Goal: Task Accomplishment & Management: Manage account settings

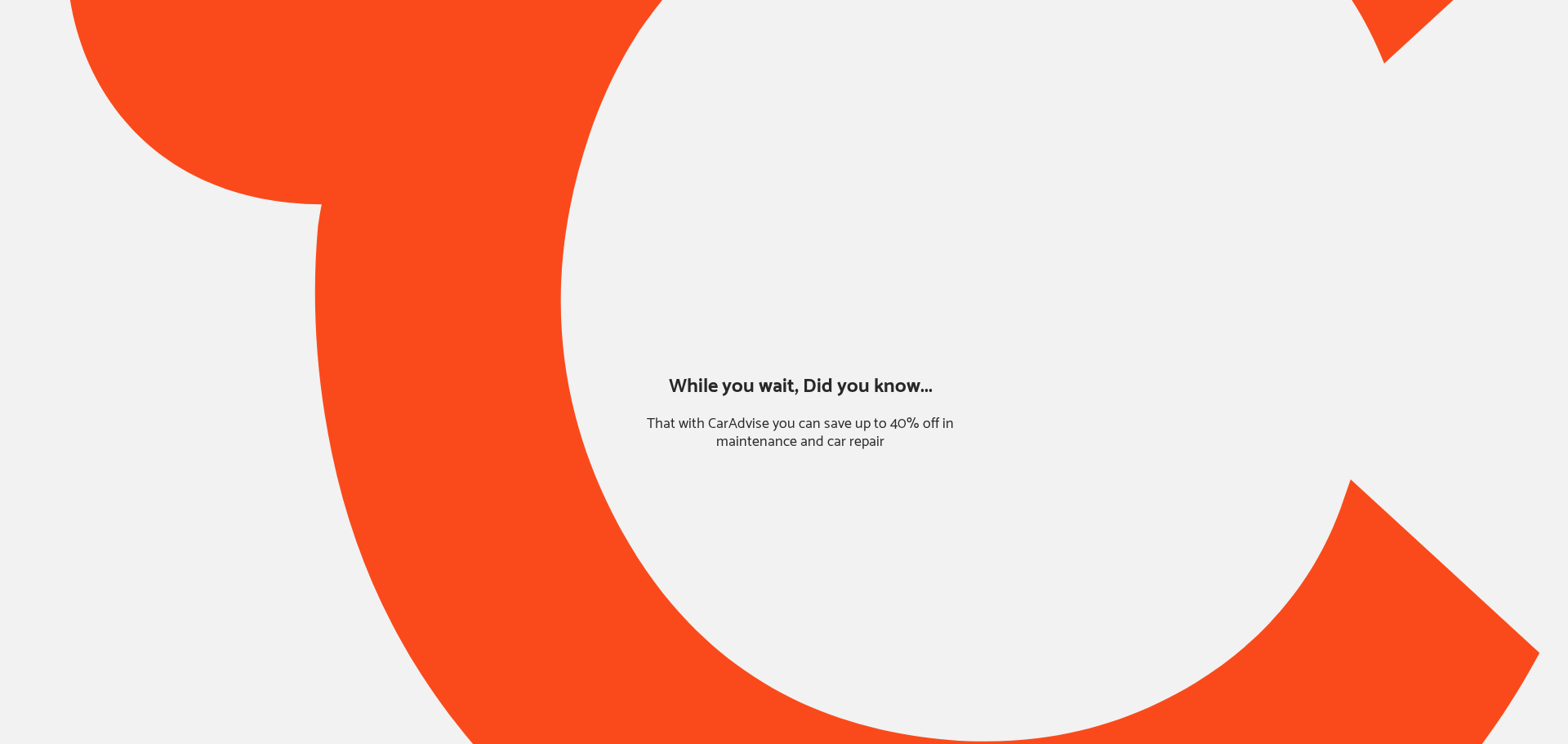
type input "*****"
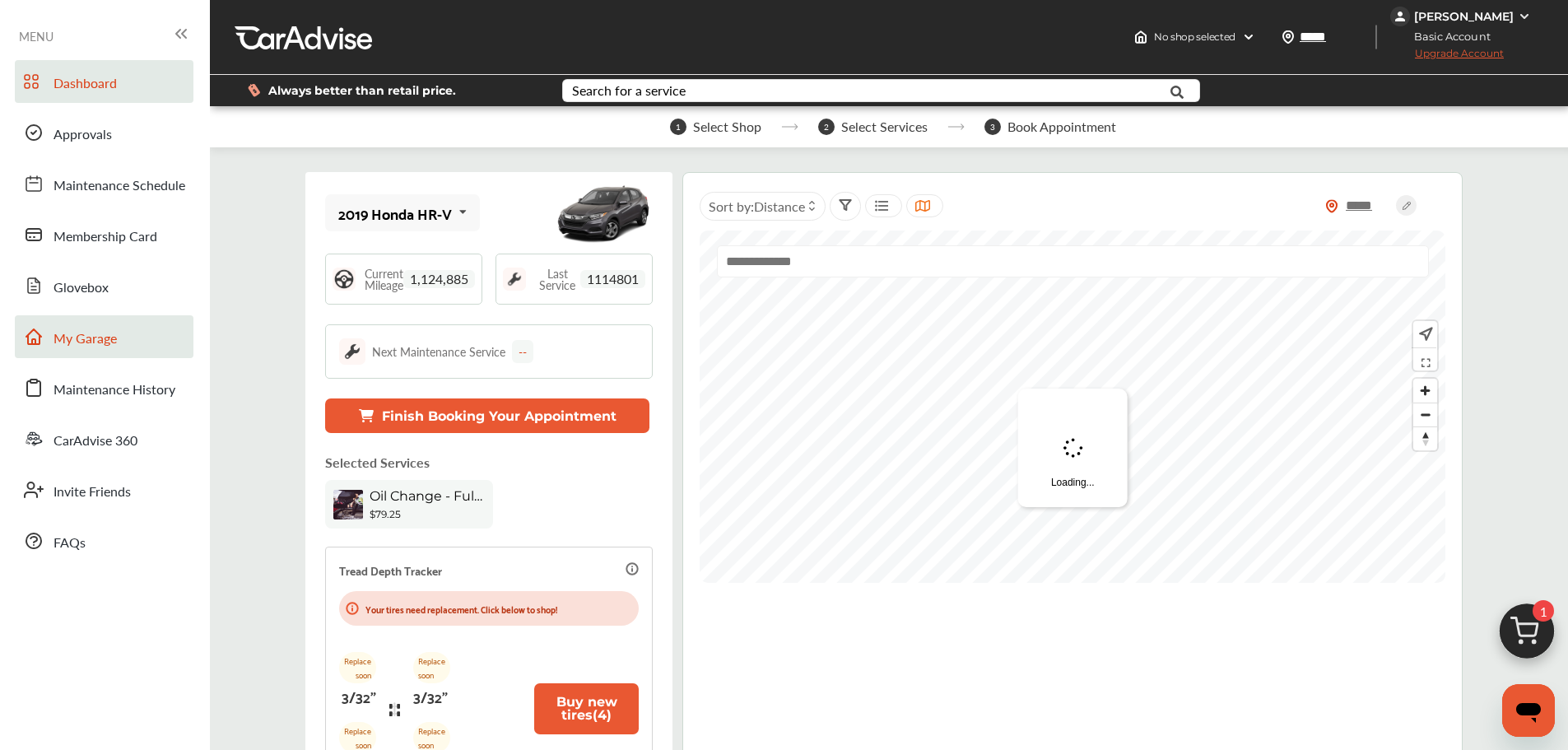
click at [141, 333] on link "My Garage" at bounding box center [104, 336] width 179 height 43
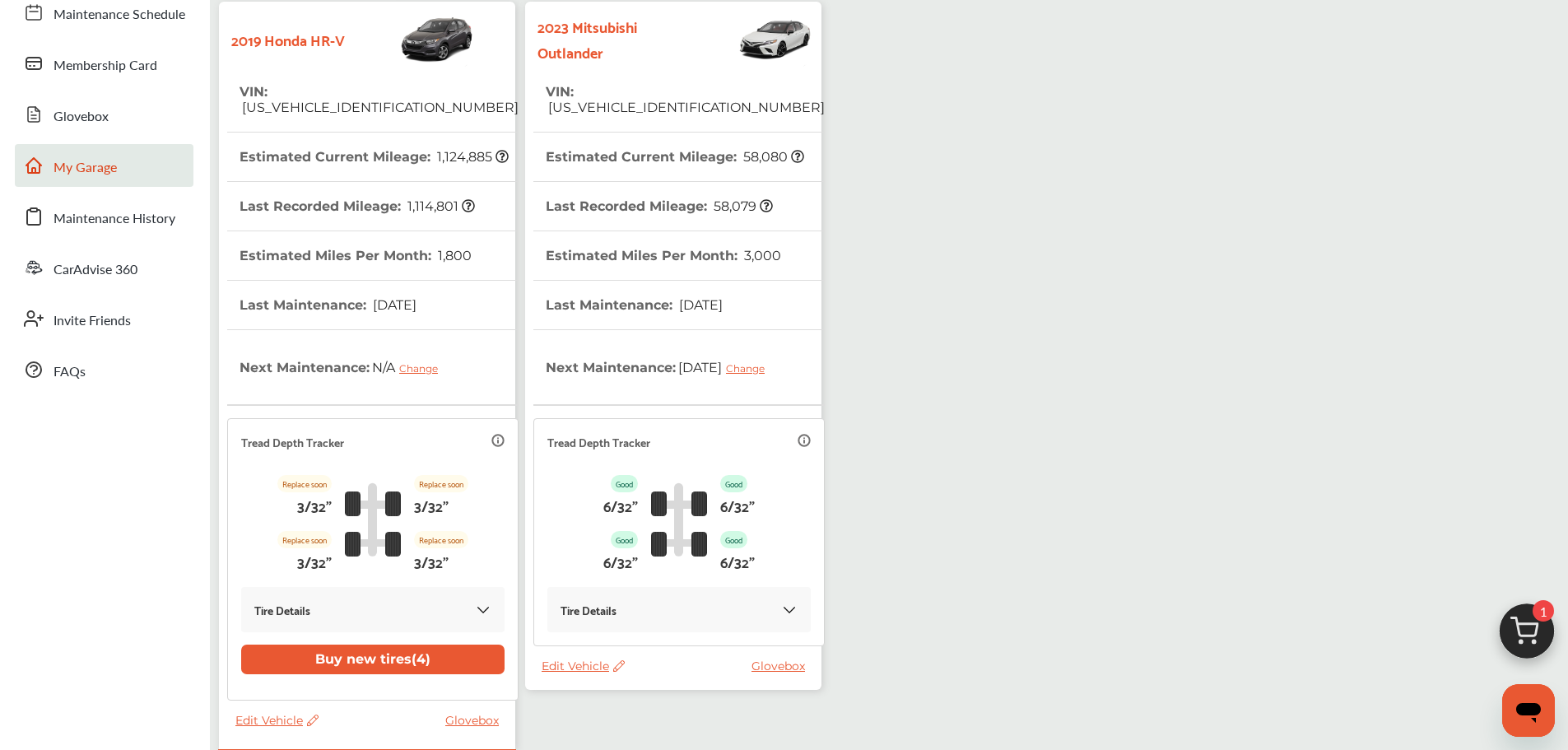
scroll to position [292, 0]
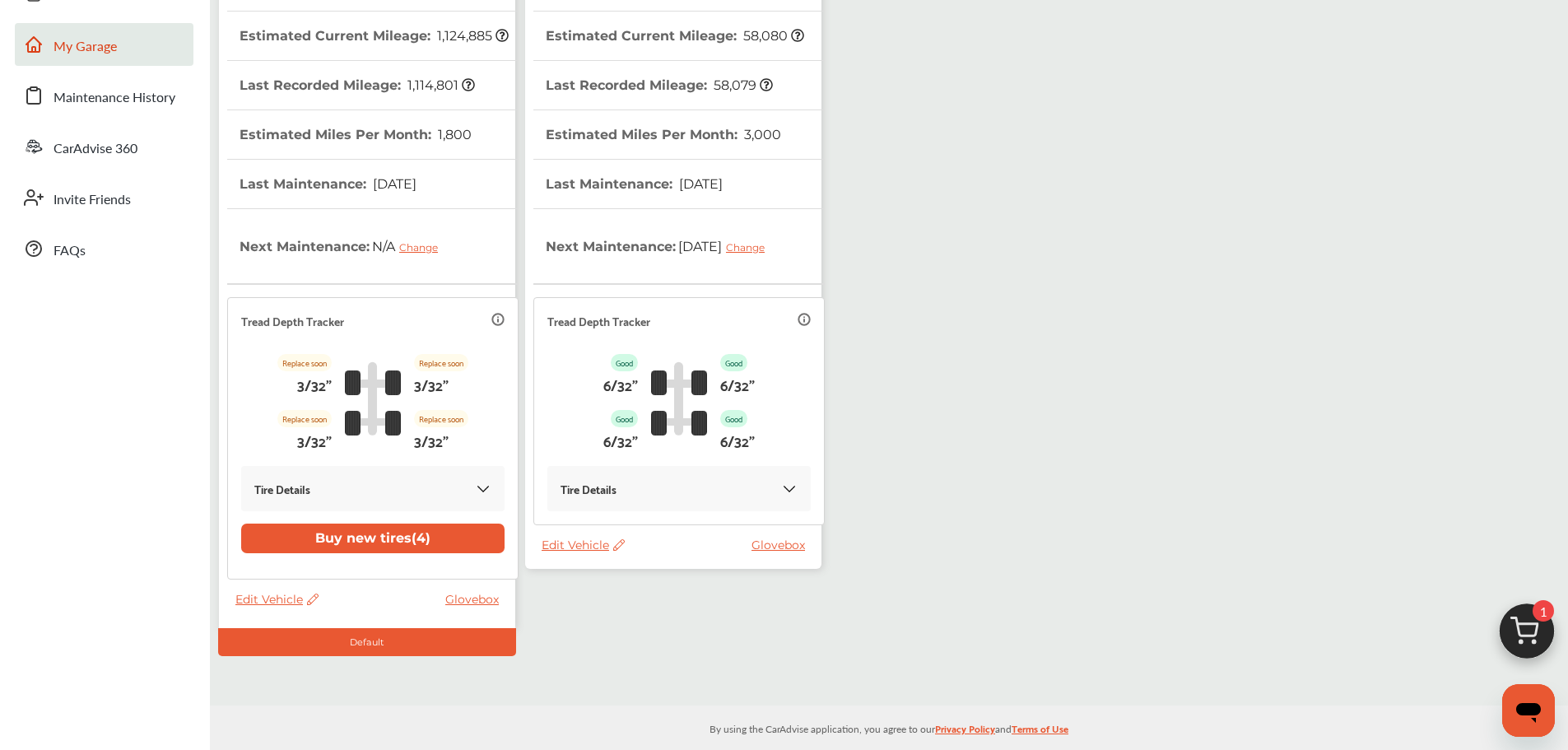
click at [580, 542] on span "Edit Vehicle" at bounding box center [583, 544] width 83 height 15
click at [1031, 465] on div "My Garage Add Vehicle 2019 Honda HR-V VIN : [US_VEHICLE_IDENTIFICATION_NUMBER] …" at bounding box center [889, 241] width 1350 height 830
click at [581, 548] on span "Edit Vehicle" at bounding box center [583, 544] width 83 height 15
click at [614, 616] on div "Use this vehicle" at bounding box center [655, 616] width 148 height 26
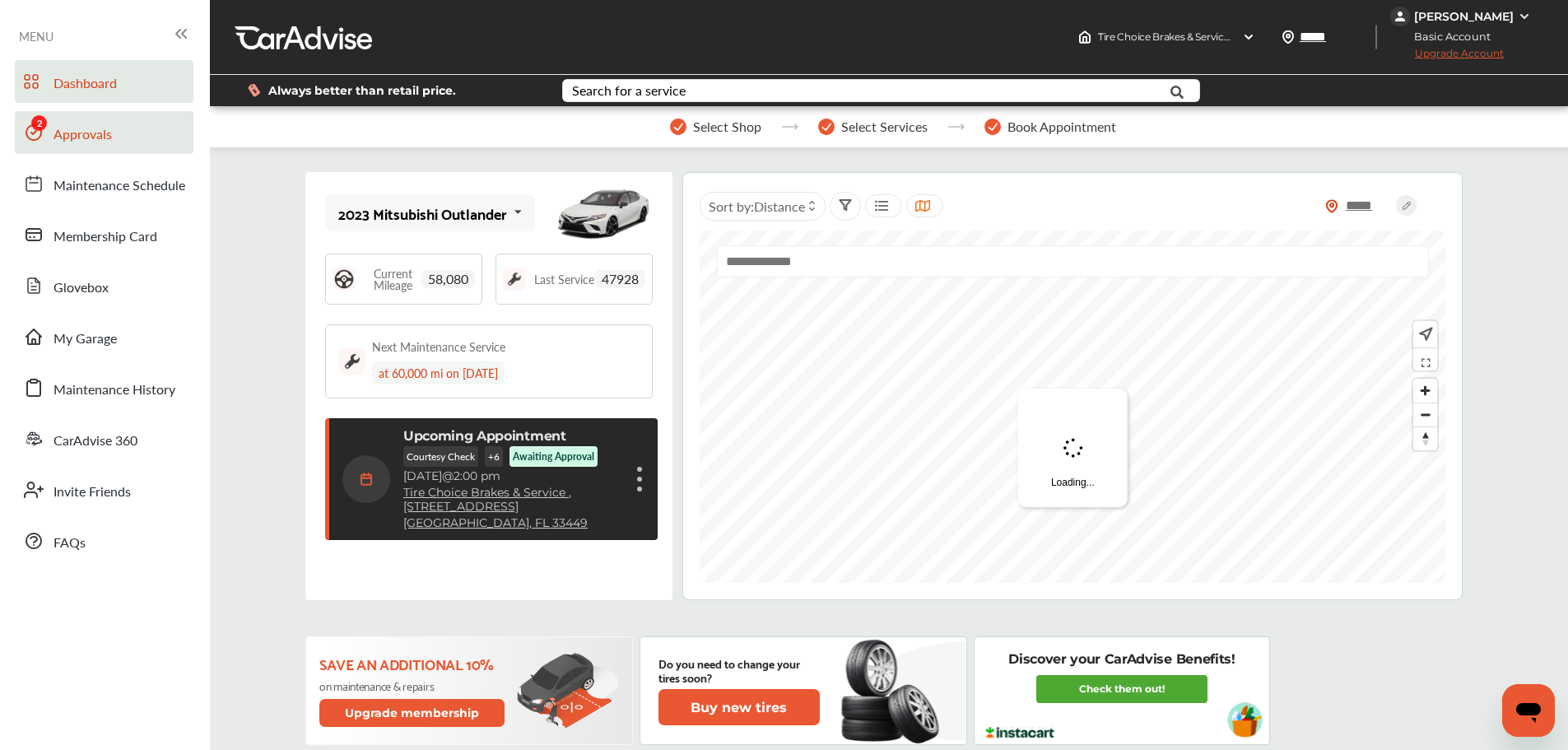
click at [75, 116] on link "Approvals" at bounding box center [104, 132] width 179 height 43
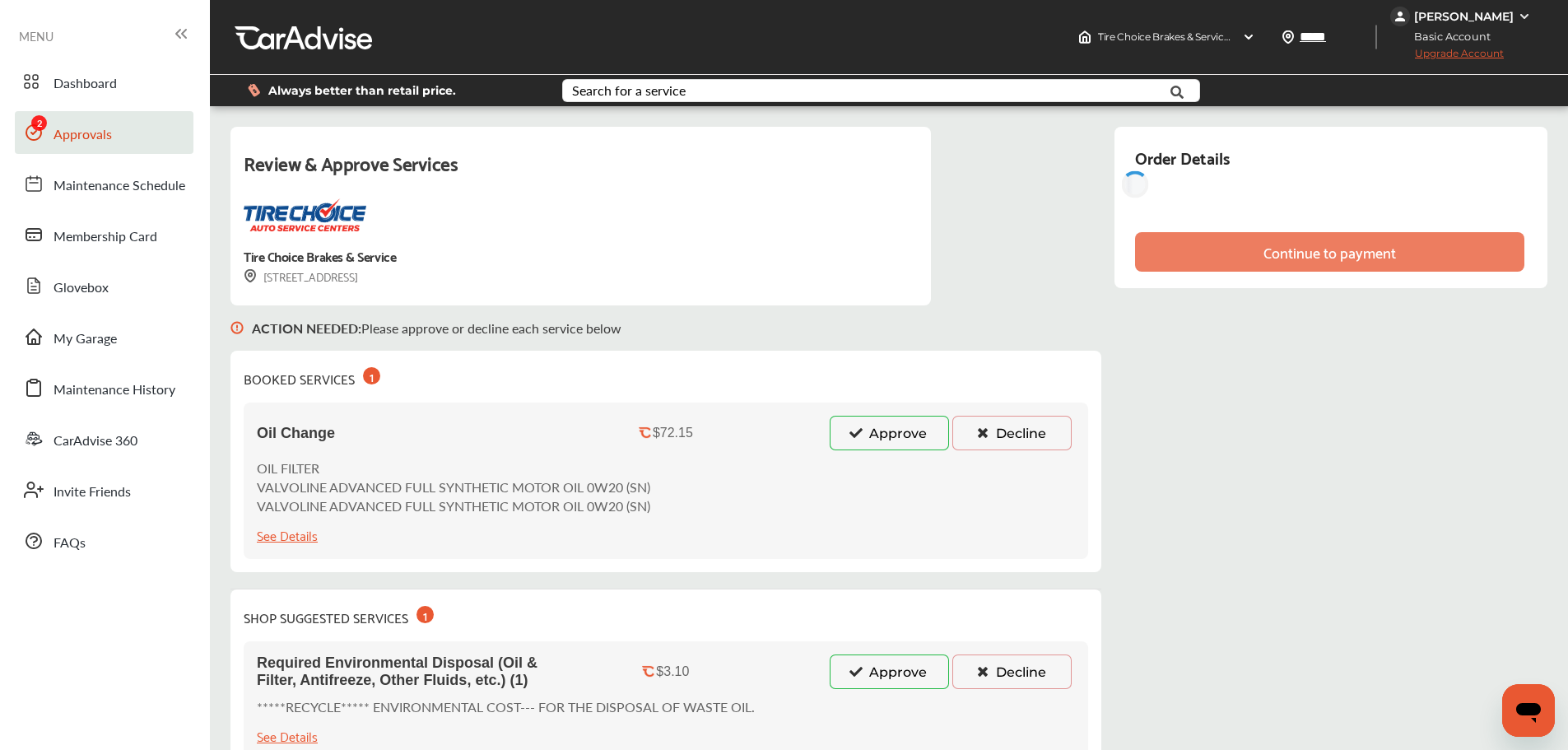
click at [847, 424] on button "Approve" at bounding box center [889, 432] width 119 height 34
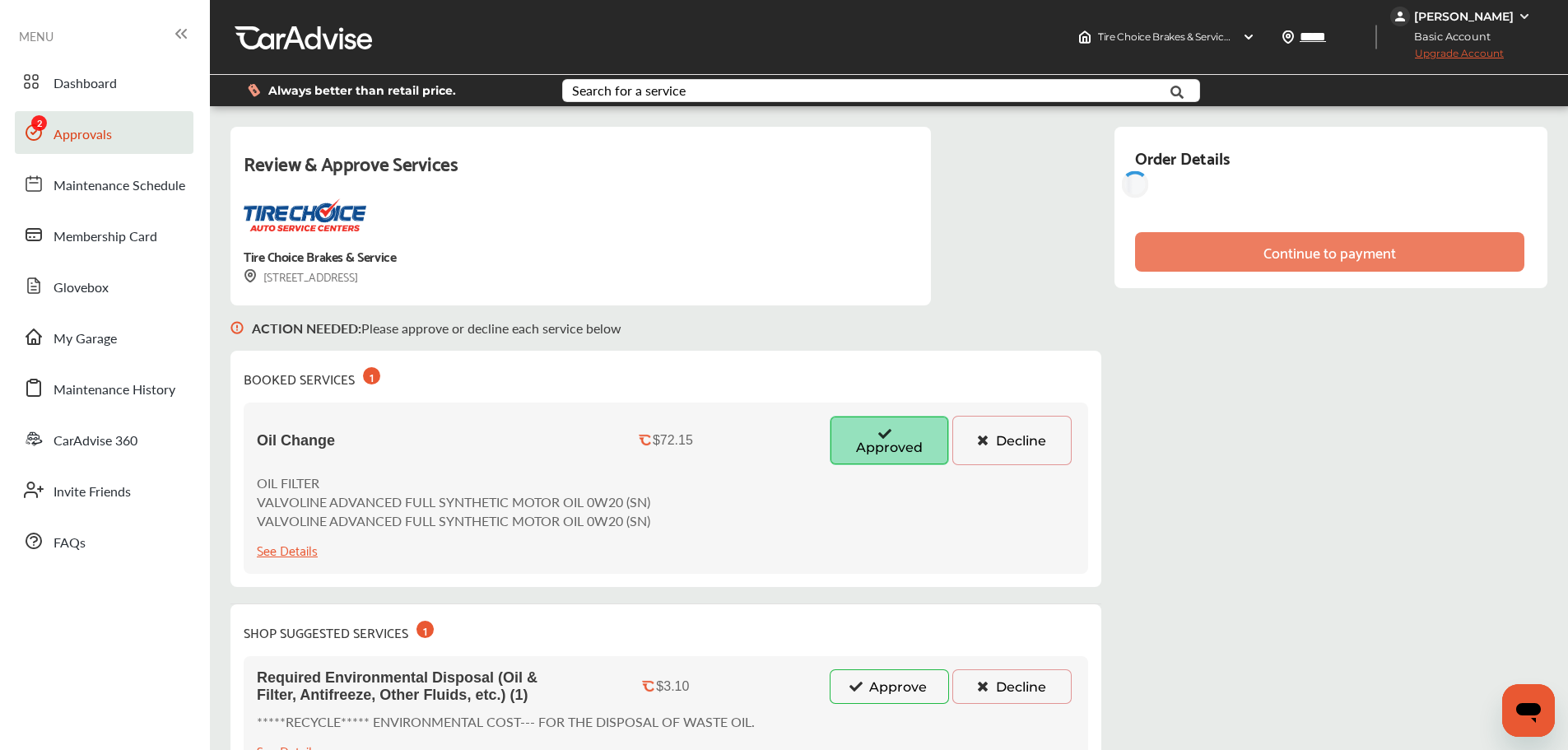
click at [868, 679] on button "Approve" at bounding box center [889, 686] width 119 height 34
